Goal: Task Accomplishment & Management: Manage account settings

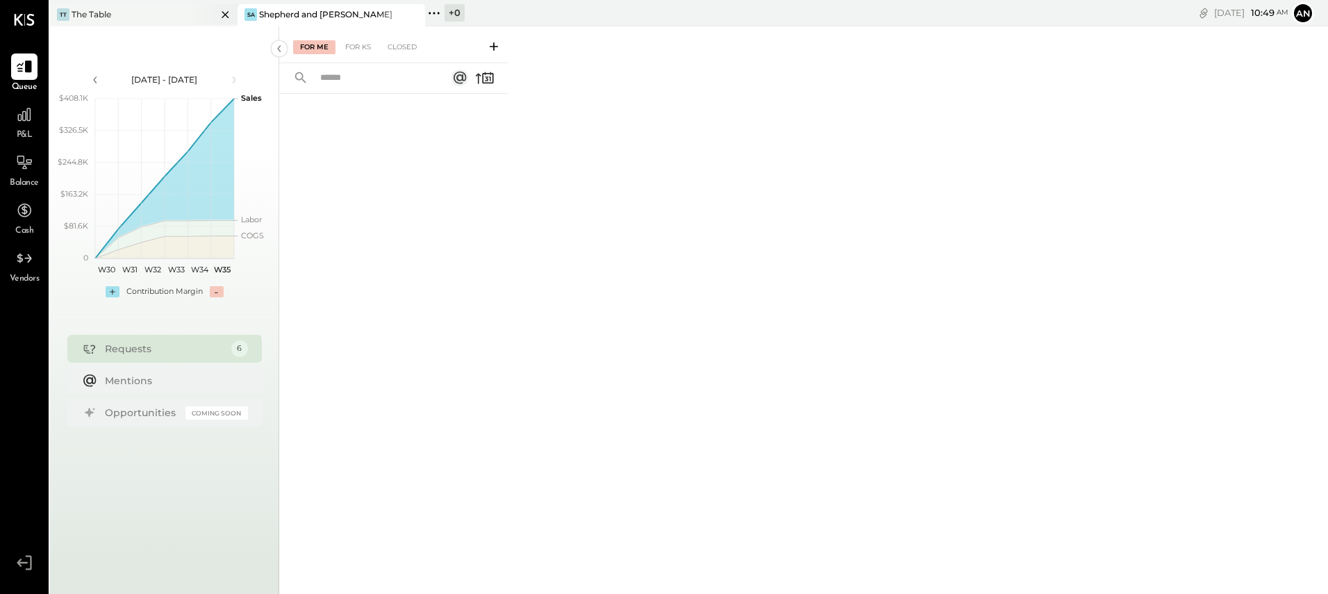
click at [113, 11] on div "TT The Table" at bounding box center [133, 14] width 167 height 13
click at [170, 357] on div "Requests 1 1" at bounding box center [164, 349] width 195 height 28
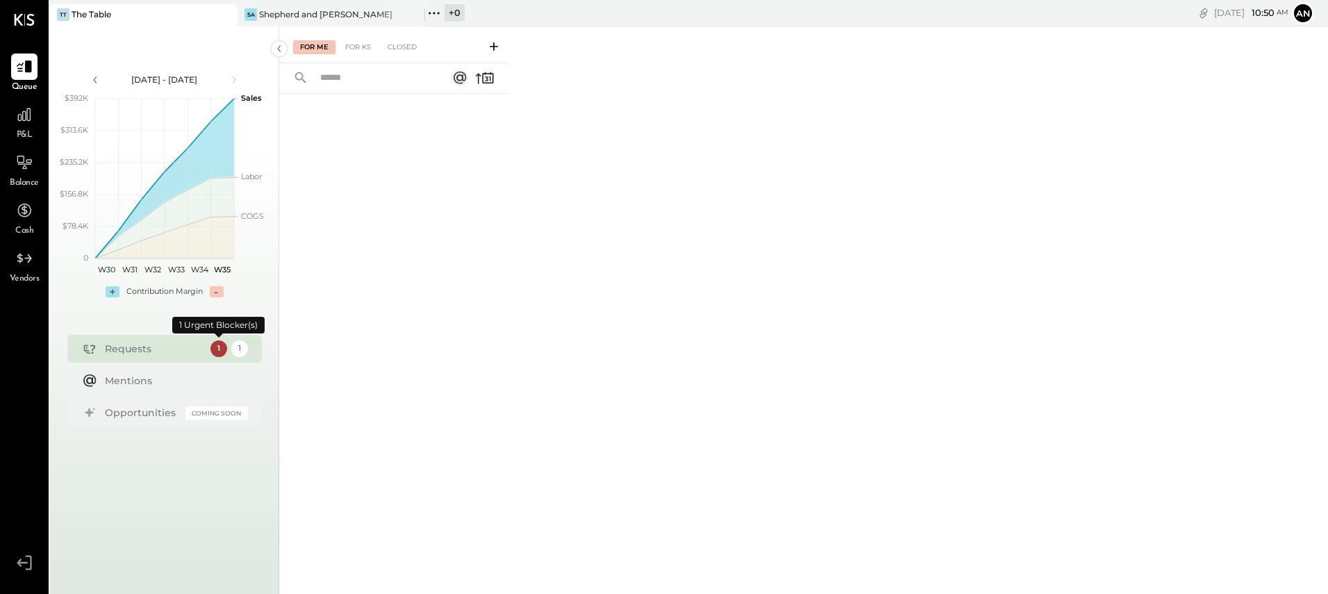
click at [217, 348] on div "1" at bounding box center [219, 348] width 17 height 17
click at [236, 347] on div "1" at bounding box center [239, 348] width 17 height 17
click at [164, 349] on div "Requests" at bounding box center [154, 349] width 99 height 14
click at [358, 50] on div "For KS" at bounding box center [358, 47] width 40 height 14
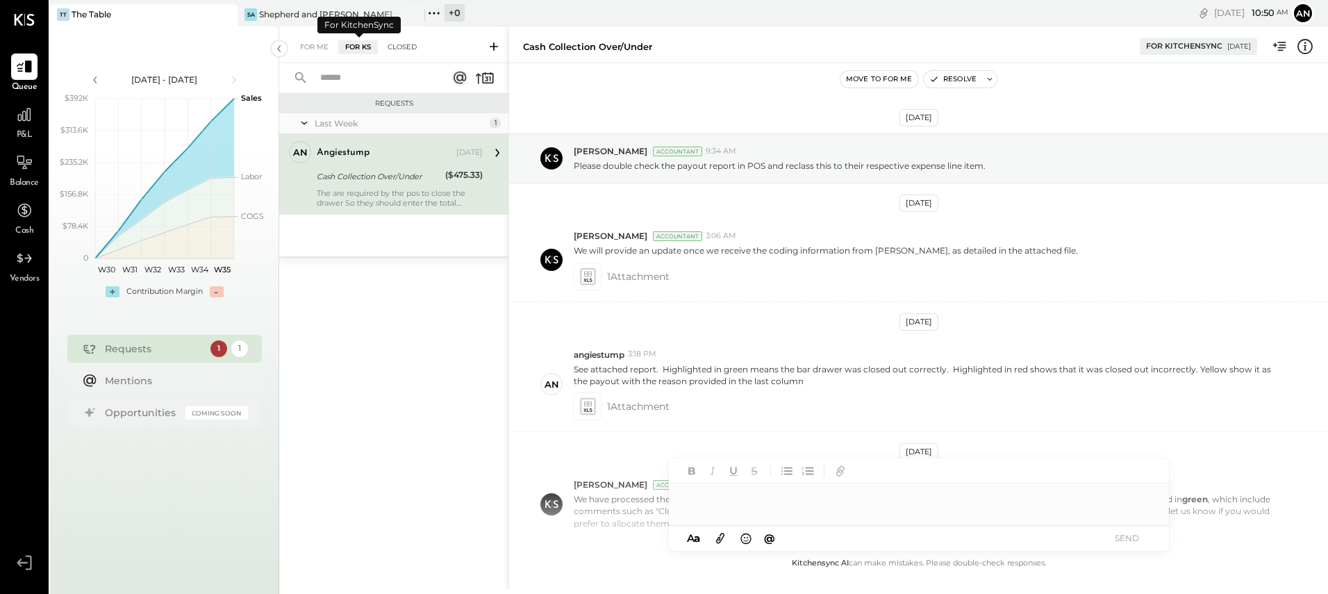
scroll to position [199, 0]
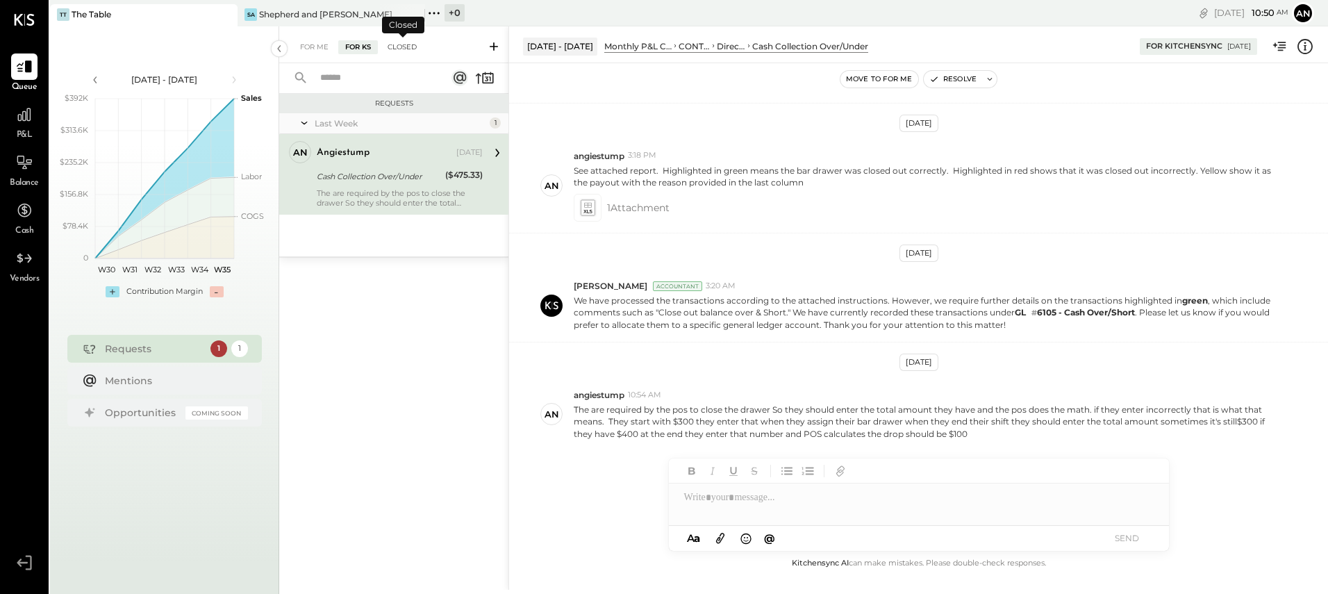
click at [396, 49] on div "Closed" at bounding box center [402, 47] width 43 height 14
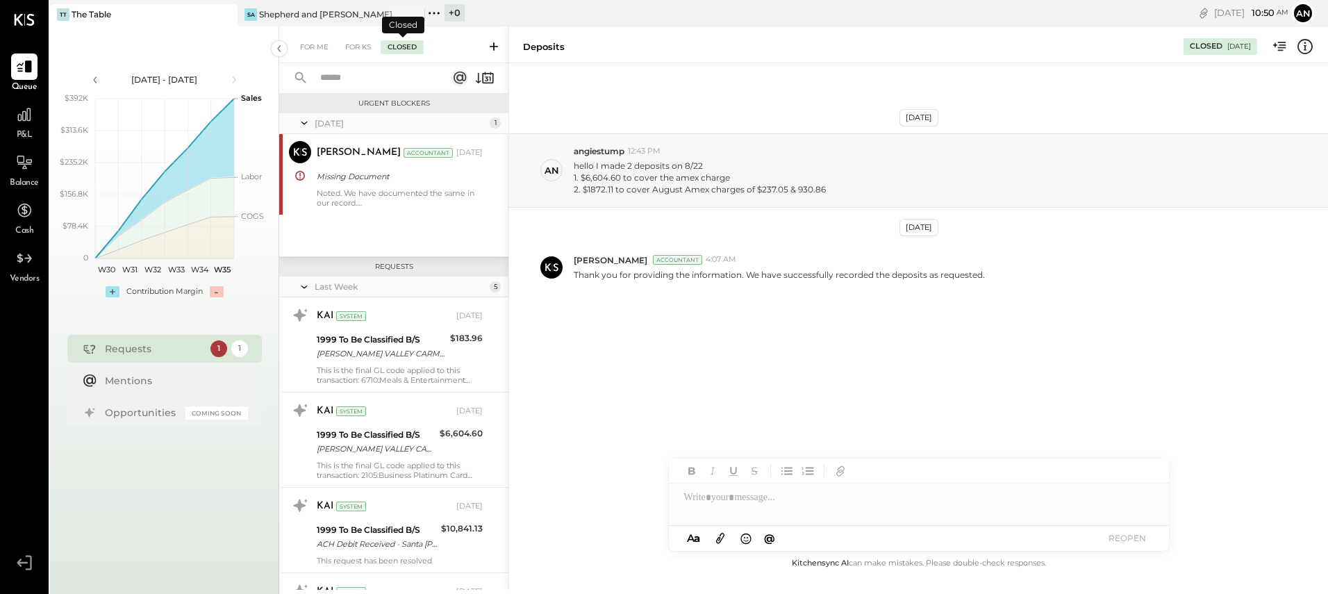
scroll to position [238, 0]
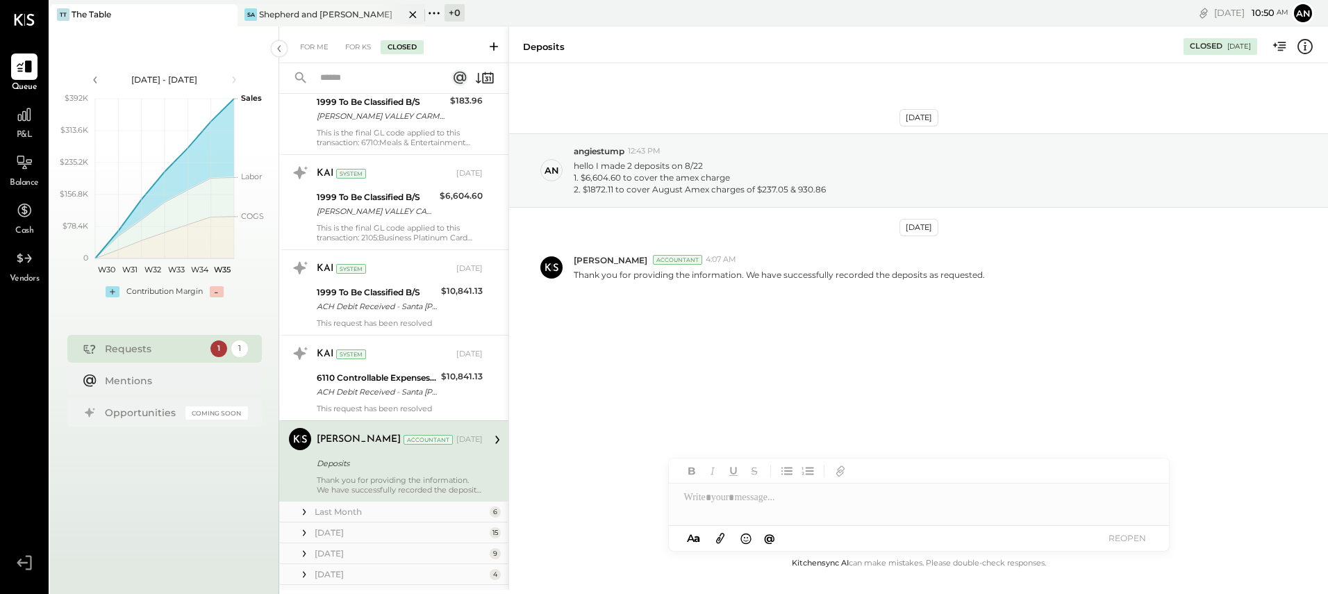
click at [322, 13] on div "Shepherd and [PERSON_NAME]" at bounding box center [325, 14] width 133 height 12
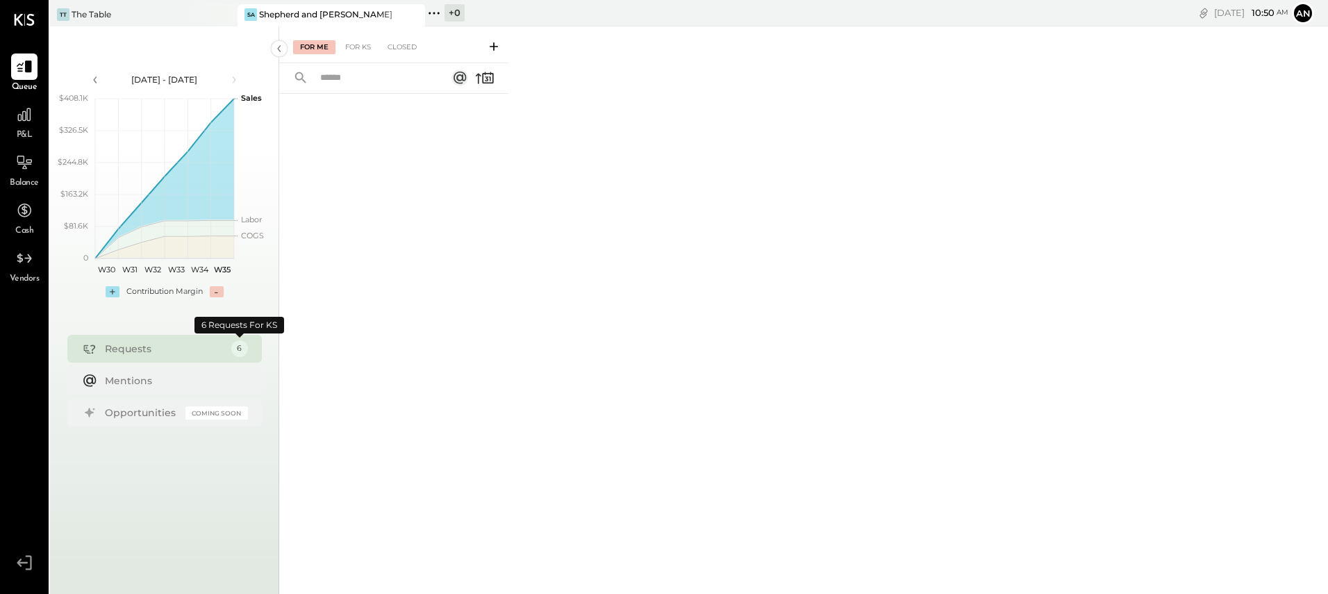
click at [235, 348] on div "6" at bounding box center [239, 348] width 17 height 17
